Goal: Task Accomplishment & Management: Use online tool/utility

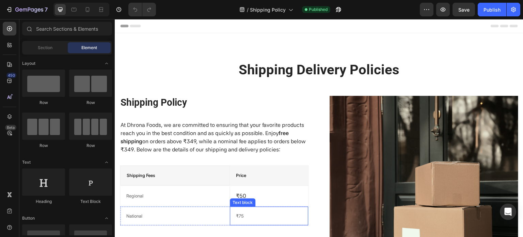
click at [247, 212] on div "₹75" at bounding box center [268, 216] width 67 height 8
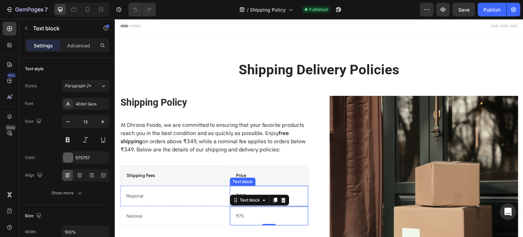
click at [281, 191] on div "₹50" at bounding box center [268, 196] width 67 height 10
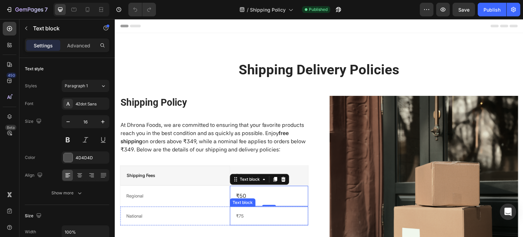
click at [260, 218] on p "₹75" at bounding box center [269, 215] width 66 height 7
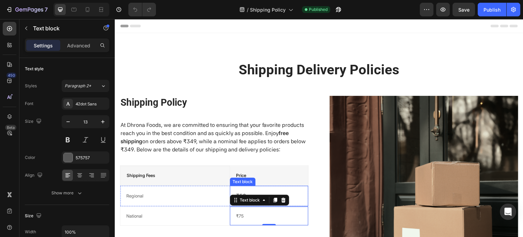
click at [295, 194] on p "₹50" at bounding box center [269, 196] width 66 height 8
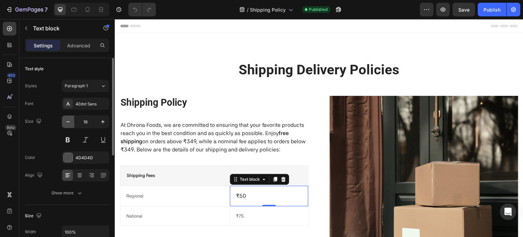
click at [70, 122] on icon "button" at bounding box center [68, 121] width 7 height 7
type input "13"
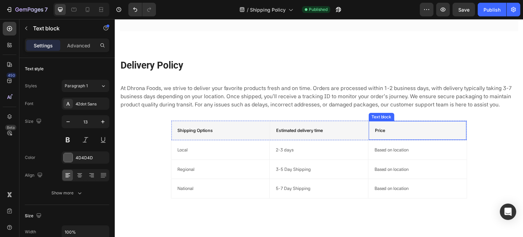
scroll to position [556, 0]
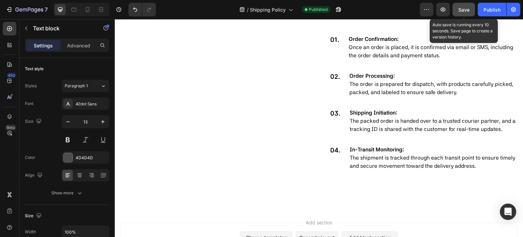
click at [461, 4] on button "Save" at bounding box center [463, 10] width 22 height 14
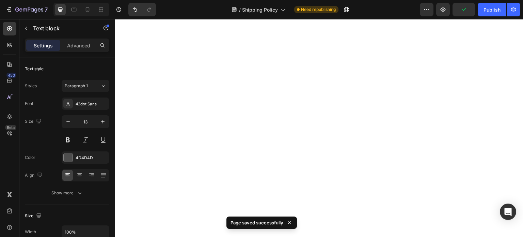
scroll to position [0, 0]
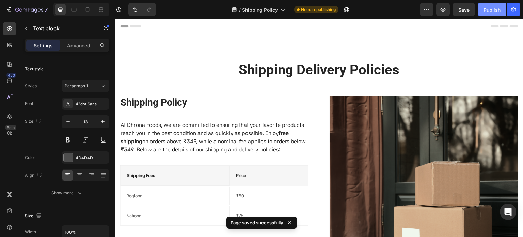
click at [489, 7] on div "Publish" at bounding box center [491, 9] width 17 height 7
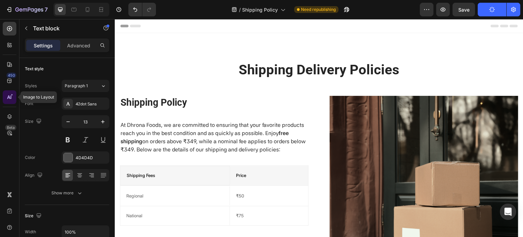
click at [10, 98] on icon at bounding box center [8, 96] width 3 height 3
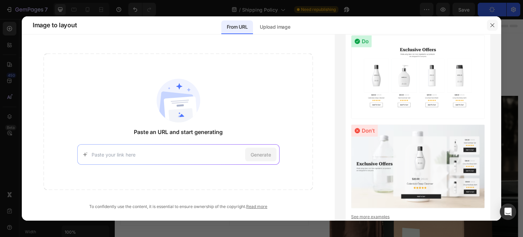
click at [492, 22] on icon "button" at bounding box center [492, 24] width 5 height 5
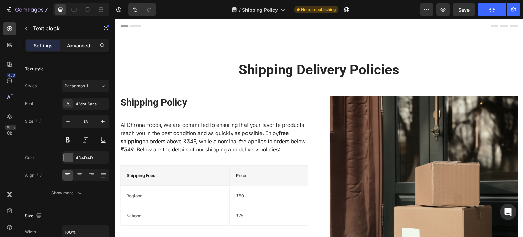
click at [90, 45] on p "Advanced" at bounding box center [78, 45] width 23 height 7
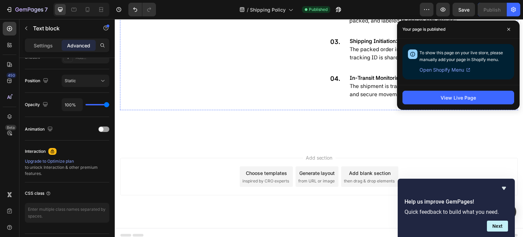
scroll to position [640, 0]
